Goal: Information Seeking & Learning: Learn about a topic

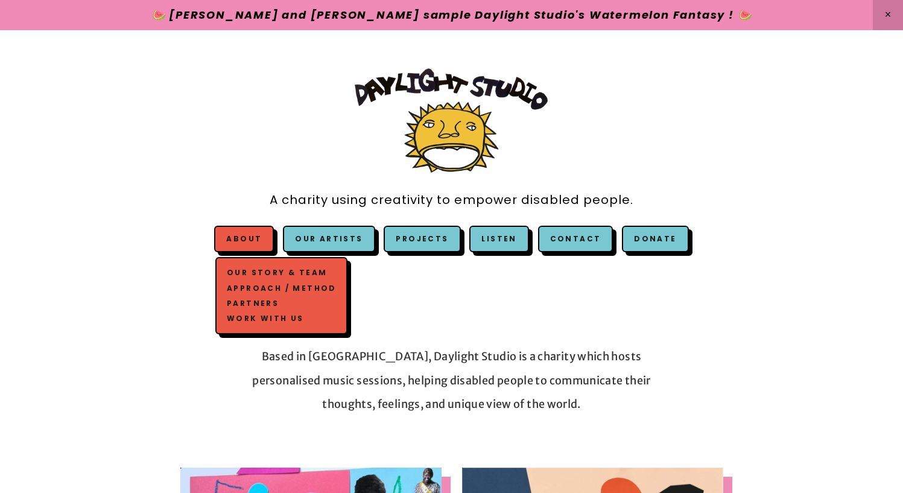
click at [283, 321] on link "Work with us" at bounding box center [281, 318] width 115 height 15
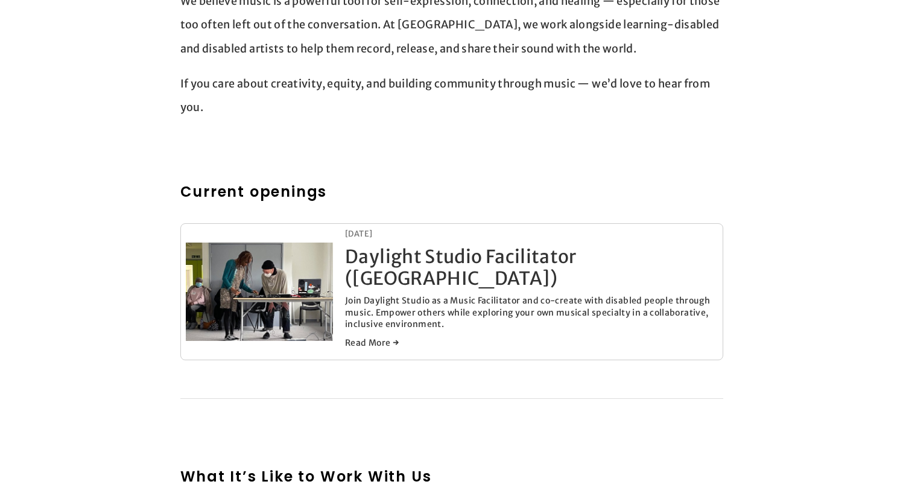
scroll to position [550, 0]
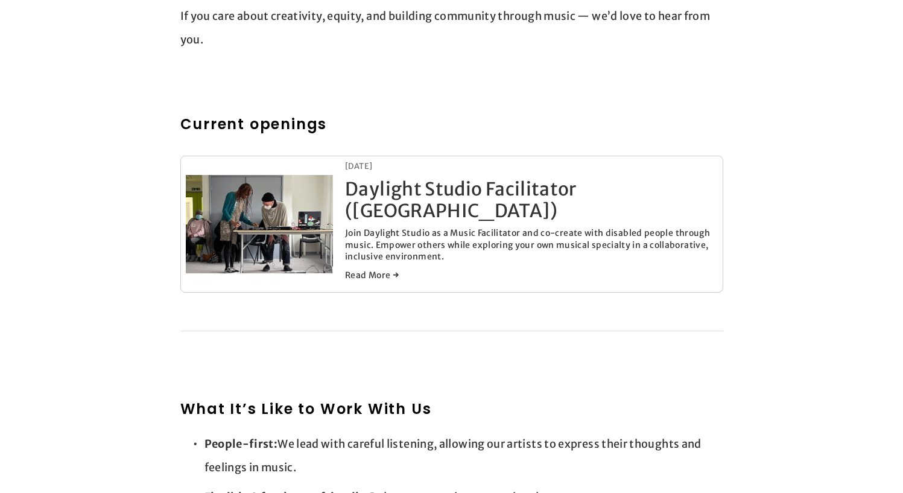
click at [397, 194] on link "Daylight Studio Facilitator ([GEOGRAPHIC_DATA])" at bounding box center [461, 199] width 232 height 45
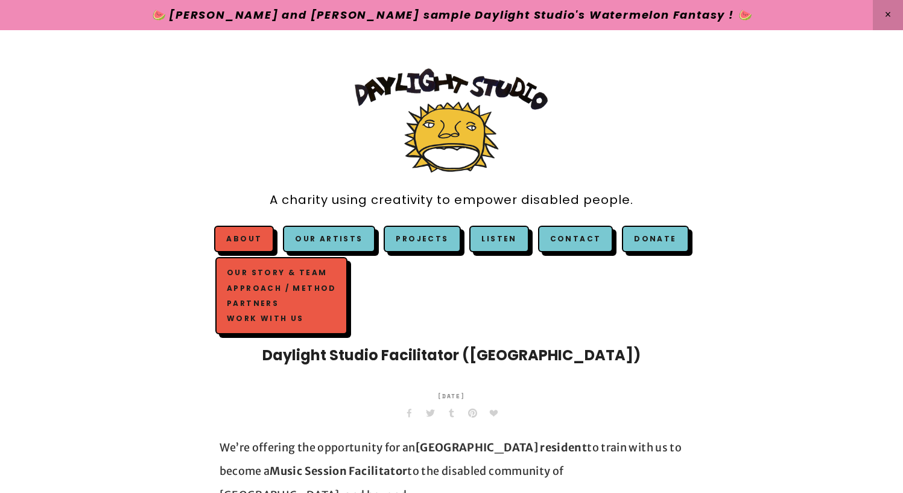
click at [262, 236] on link "About" at bounding box center [244, 238] width 36 height 10
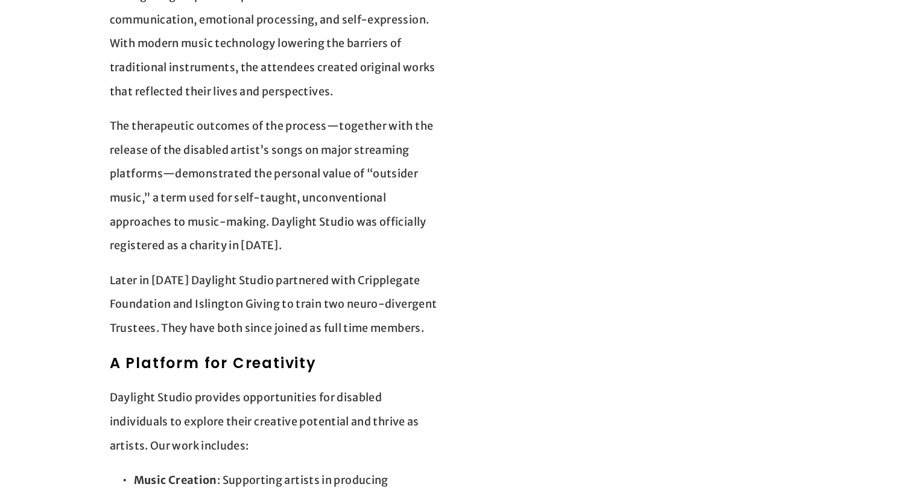
scroll to position [878, 0]
